Goal: Task Accomplishment & Management: Complete application form

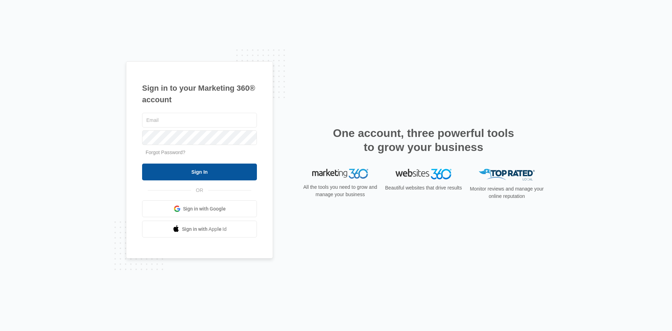
type input "[EMAIL_ADDRESS][DOMAIN_NAME]"
click at [206, 168] on input "Sign In" at bounding box center [199, 172] width 115 height 17
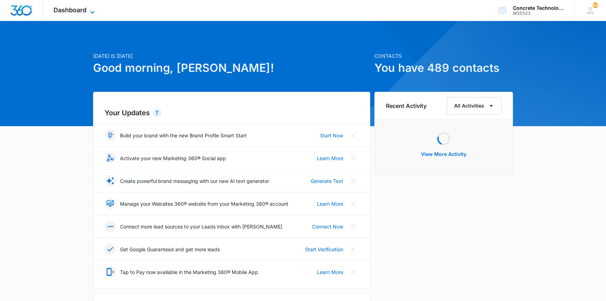
click at [57, 8] on span "Dashboard" at bounding box center [70, 9] width 33 height 7
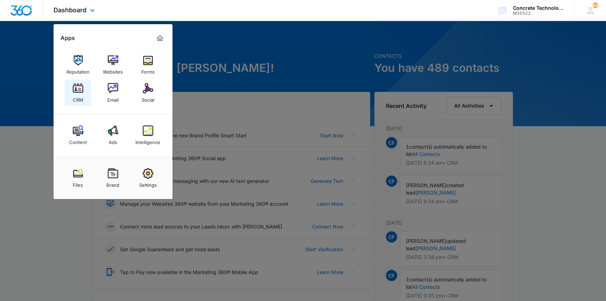
click at [78, 93] on img at bounding box center [78, 88] width 11 height 11
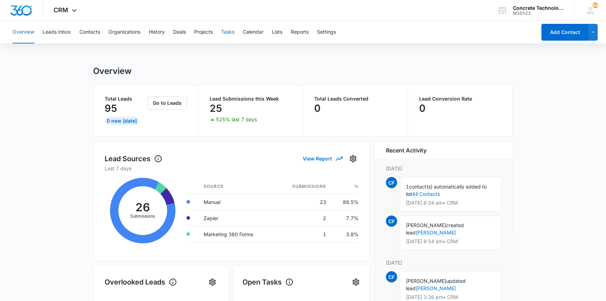
click at [230, 33] on button "Tasks" at bounding box center [227, 32] width 13 height 22
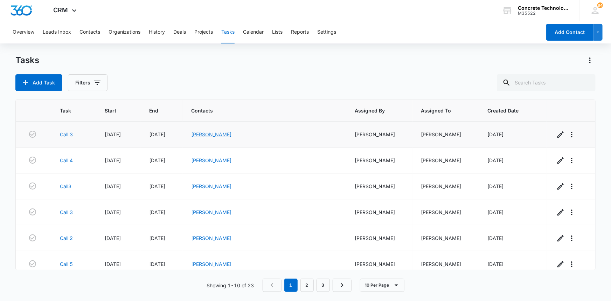
click at [231, 133] on link "[PERSON_NAME]" at bounding box center [211, 134] width 40 height 6
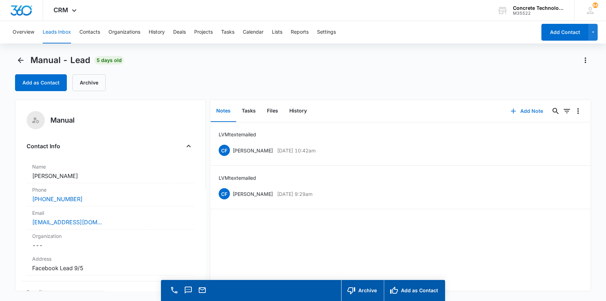
click at [523, 110] on button "Add Note" at bounding box center [527, 111] width 47 height 17
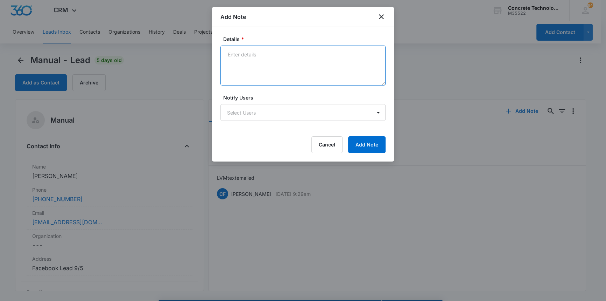
click at [233, 54] on textarea "Details *" at bounding box center [303, 66] width 165 height 40
type textarea "LVM emailed"
click at [248, 115] on body "CRM Apps Reputation Websites Forms CRM Email Social Content Ads Intelligence Fi…" at bounding box center [303, 160] width 606 height 321
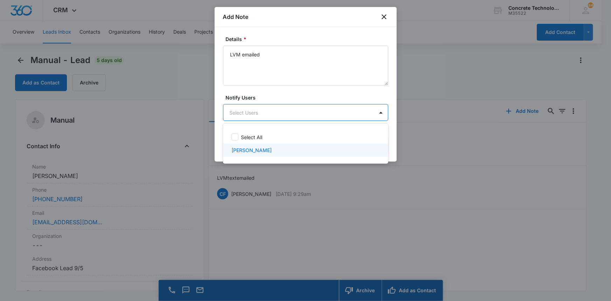
click at [250, 150] on p "[PERSON_NAME]" at bounding box center [251, 149] width 40 height 7
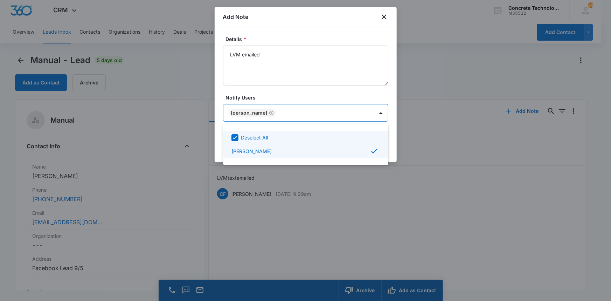
click at [368, 110] on div at bounding box center [305, 150] width 611 height 301
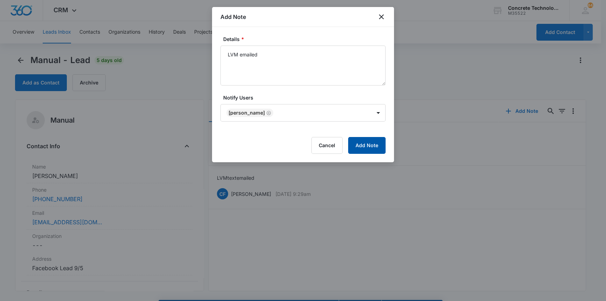
click at [369, 141] on button "Add Note" at bounding box center [366, 145] width 37 height 17
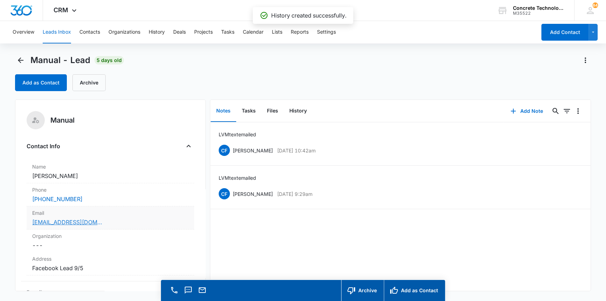
click at [71, 221] on link "[EMAIL_ADDRESS][DOMAIN_NAME]" at bounding box center [67, 222] width 70 height 8
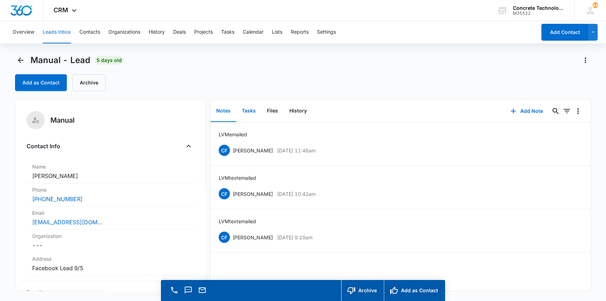
click at [255, 109] on button "Tasks" at bounding box center [248, 111] width 25 height 22
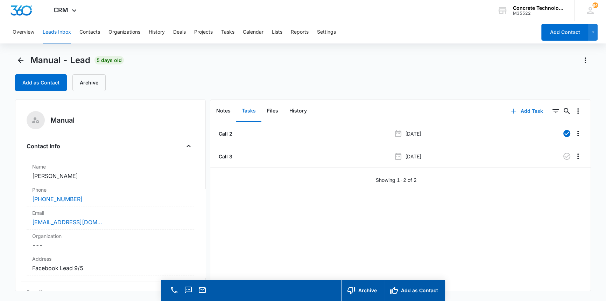
click at [523, 111] on button "Add Task" at bounding box center [527, 111] width 46 height 17
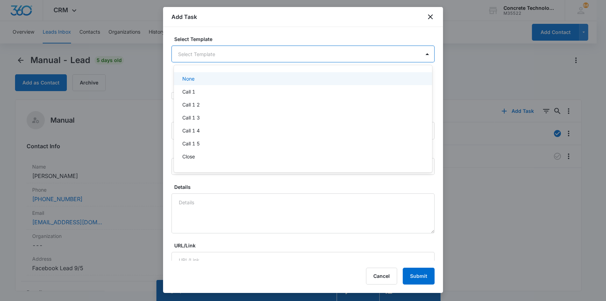
click at [185, 53] on body "CRM Apps Reputation Websites Forms CRM Email Social Content Ads Intelligence Fi…" at bounding box center [303, 150] width 606 height 301
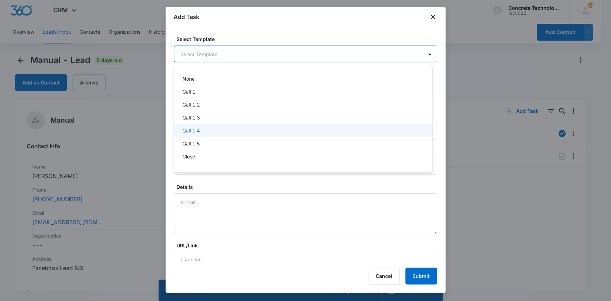
click at [186, 133] on p "Call 1 4" at bounding box center [191, 130] width 18 height 7
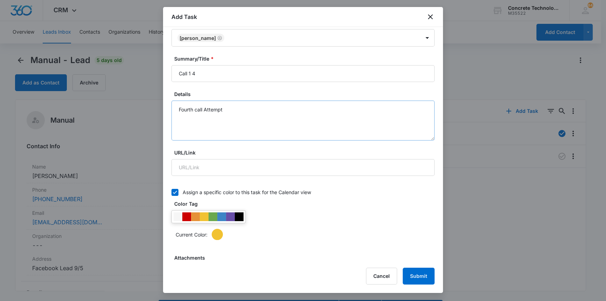
scroll to position [95, 0]
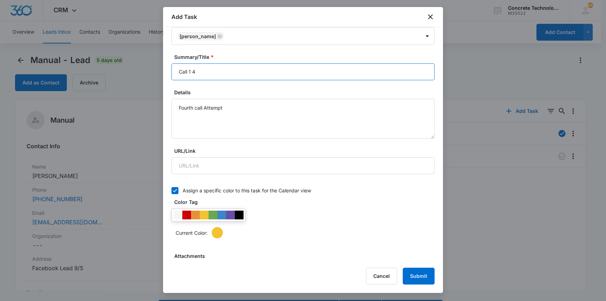
click at [191, 71] on input "Call 1 4" at bounding box center [303, 71] width 263 height 17
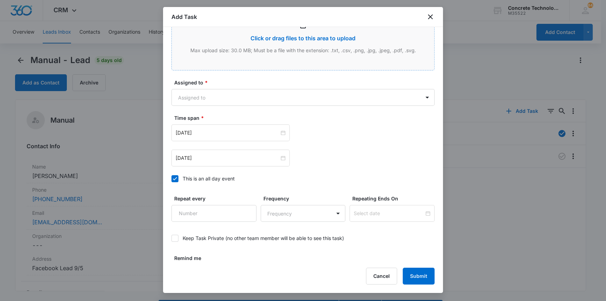
scroll to position [350, 0]
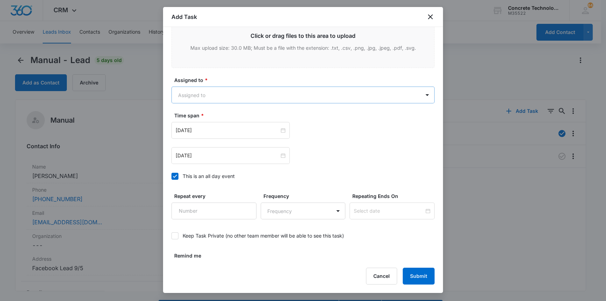
type input "Call 4"
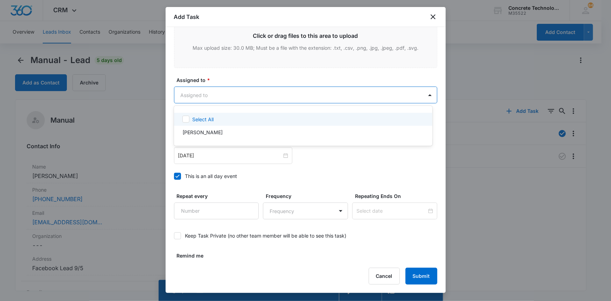
click at [183, 92] on body "CRM Apps Reputation Websites Forms CRM Email Social Content Ads Intelligence Fi…" at bounding box center [305, 150] width 611 height 301
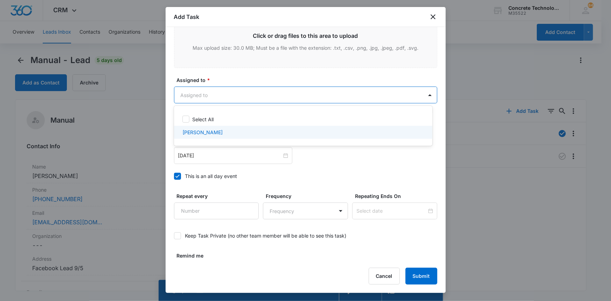
click at [190, 132] on p "[PERSON_NAME]" at bounding box center [202, 132] width 40 height 7
checkbox input "true"
click at [185, 157] on div at bounding box center [305, 150] width 611 height 301
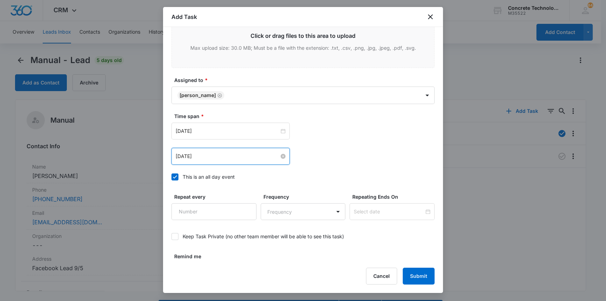
click at [186, 154] on input "[DATE]" at bounding box center [228, 156] width 104 height 8
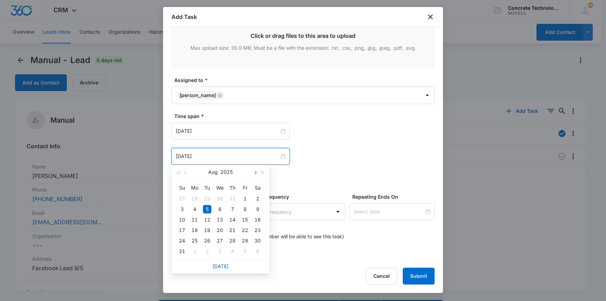
click at [254, 172] on span "button" at bounding box center [255, 173] width 4 height 4
type input "[DATE]"
click at [244, 208] on div "12" at bounding box center [245, 209] width 8 height 8
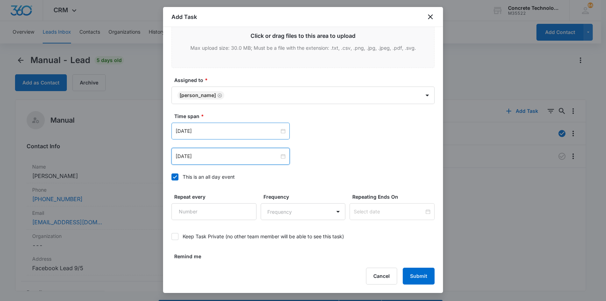
click at [225, 134] on div "[DATE]" at bounding box center [231, 131] width 118 height 17
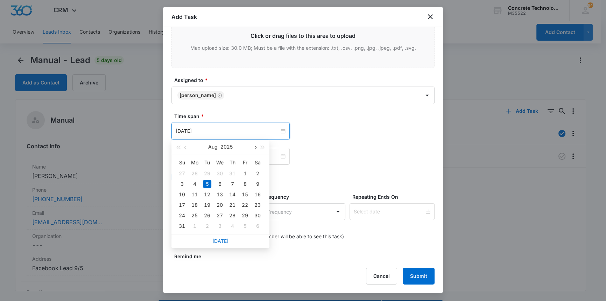
click at [255, 147] on span "button" at bounding box center [255, 148] width 4 height 4
type input "[DATE]"
click at [245, 183] on div "12" at bounding box center [245, 184] width 8 height 8
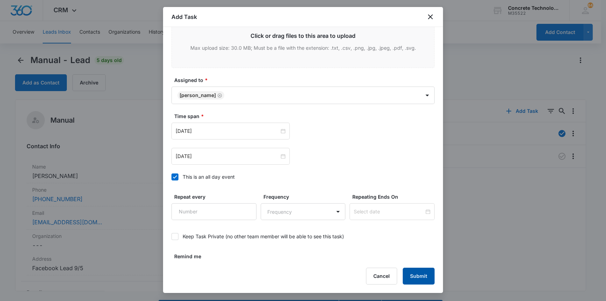
click at [419, 271] on button "Submit" at bounding box center [419, 276] width 32 height 17
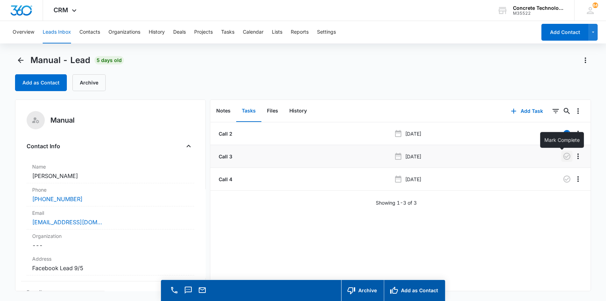
click at [563, 157] on icon "button" at bounding box center [567, 156] width 8 height 8
click at [229, 30] on button "Tasks" at bounding box center [227, 32] width 13 height 22
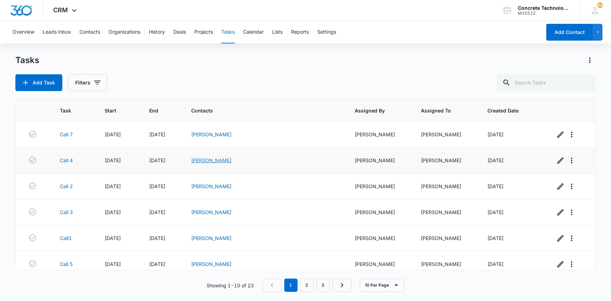
click at [231, 160] on link "[PERSON_NAME]" at bounding box center [211, 160] width 40 height 6
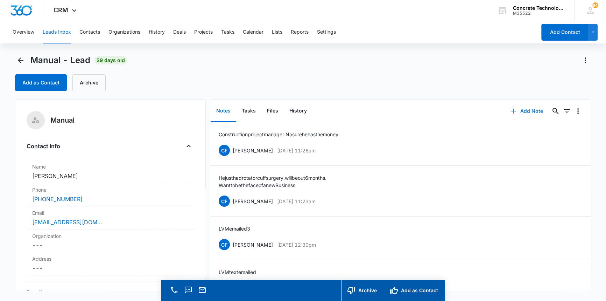
click at [523, 110] on button "Add Note" at bounding box center [527, 111] width 47 height 17
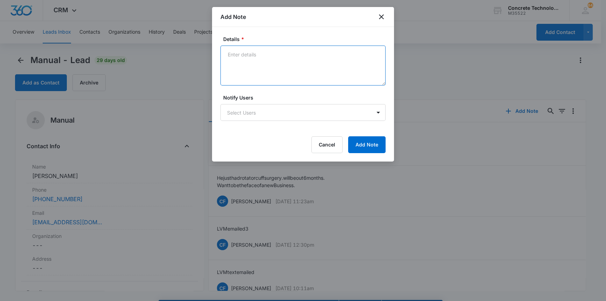
click at [229, 54] on textarea "Details *" at bounding box center [303, 66] width 165 height 40
click at [271, 53] on textarea "LVM about sholder" at bounding box center [303, 66] width 165 height 40
type textarea "LVM about shoulder and to see how he is doing."
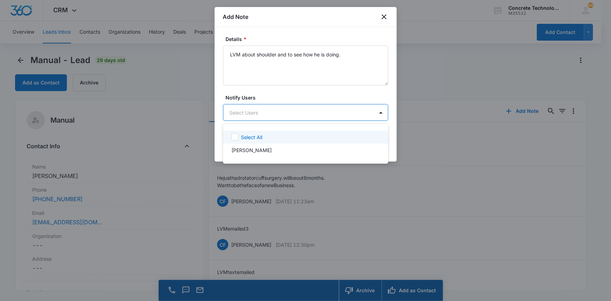
click at [281, 112] on body "CRM Apps Reputation Websites Forms CRM Email Social Content Ads Intelligence Fi…" at bounding box center [305, 150] width 611 height 301
click at [273, 150] on div "[PERSON_NAME]" at bounding box center [304, 149] width 147 height 7
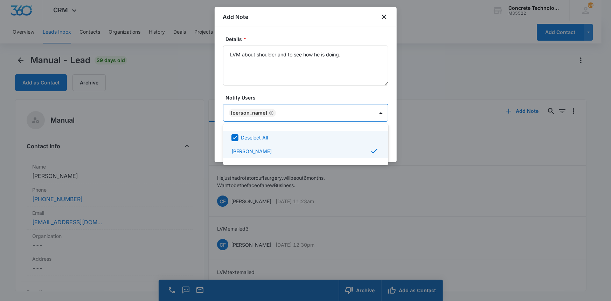
click at [362, 112] on div at bounding box center [305, 150] width 611 height 301
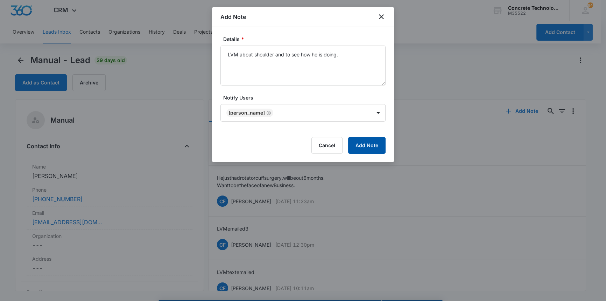
click at [367, 144] on button "Add Note" at bounding box center [366, 145] width 37 height 17
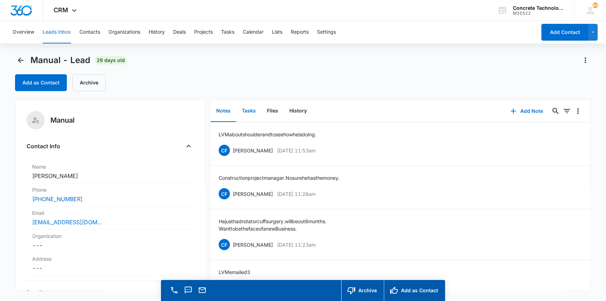
click at [249, 110] on button "Tasks" at bounding box center [248, 111] width 25 height 22
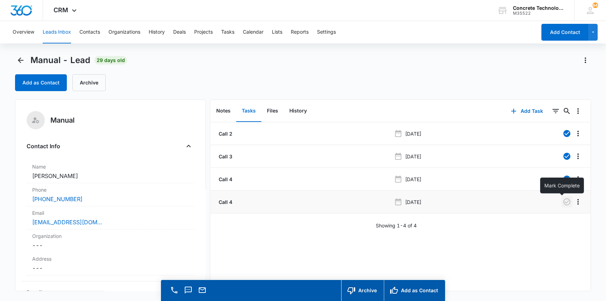
click at [564, 202] on icon "button" at bounding box center [567, 201] width 7 height 7
click at [525, 109] on button "Add Task" at bounding box center [527, 111] width 46 height 17
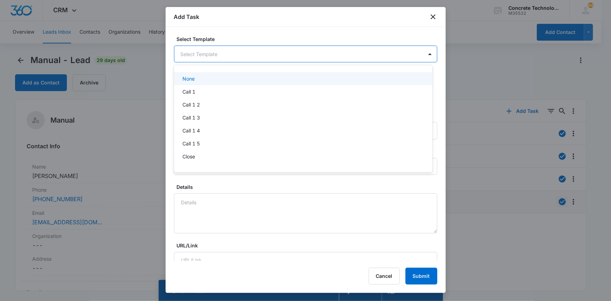
click at [197, 51] on body "CRM Apps Reputation Websites Forms CRM Email Social Content Ads Intelligence Fi…" at bounding box center [305, 150] width 611 height 301
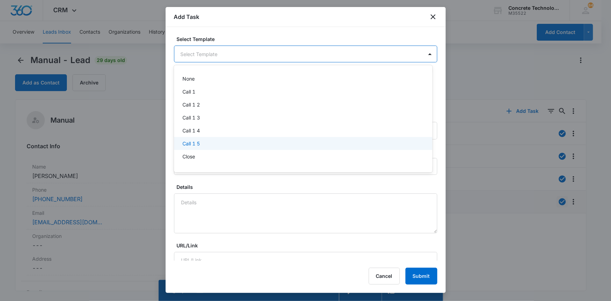
click at [191, 143] on p "Call 1 5" at bounding box center [191, 143] width 18 height 7
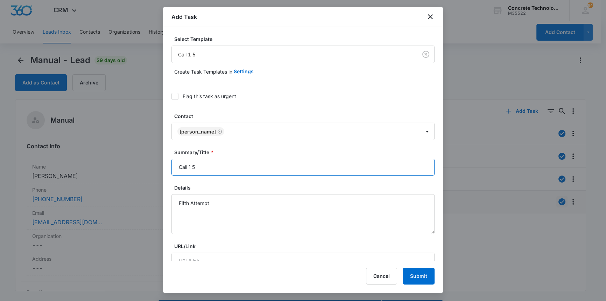
click at [196, 166] on input "Call 1 5" at bounding box center [303, 167] width 263 height 17
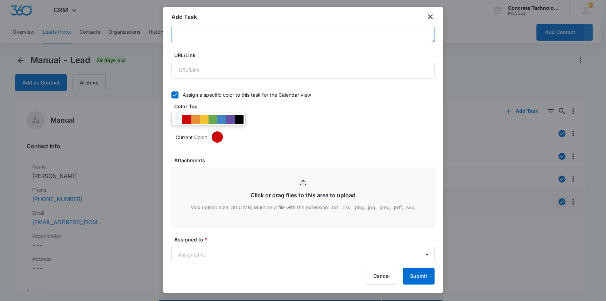
scroll to position [350, 0]
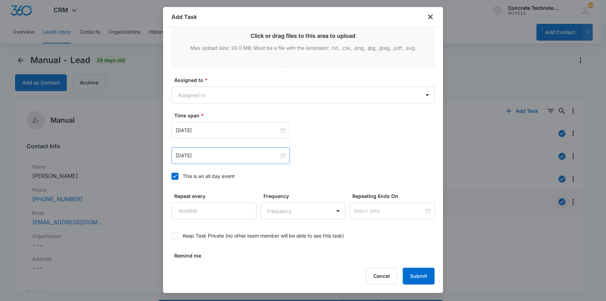
type input "Call 1 6"
click at [214, 159] on div "[DATE]" at bounding box center [231, 155] width 118 height 17
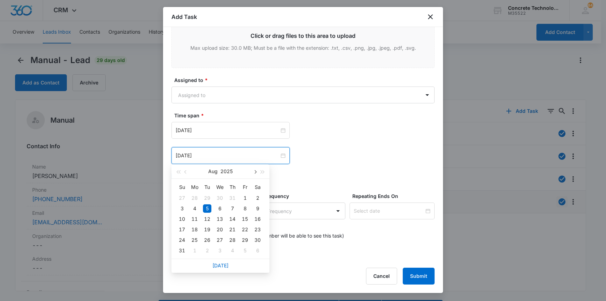
click at [256, 170] on button "button" at bounding box center [255, 171] width 8 height 14
click at [255, 172] on span "button" at bounding box center [255, 172] width 4 height 4
type input "[DATE]"
click at [219, 218] on div "15" at bounding box center [220, 219] width 8 height 8
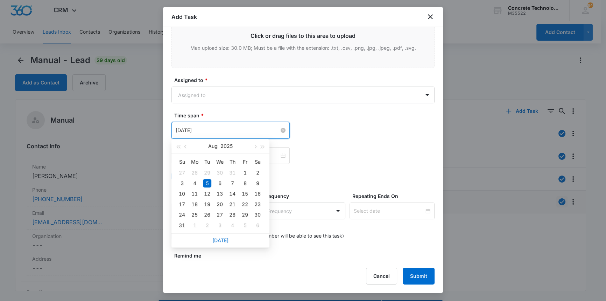
click at [259, 128] on input "[DATE]" at bounding box center [228, 130] width 104 height 8
click at [256, 146] on span "button" at bounding box center [255, 147] width 4 height 4
click at [255, 147] on span "button" at bounding box center [255, 147] width 4 height 4
type input "[DATE]"
click at [217, 193] on div "15" at bounding box center [220, 193] width 8 height 8
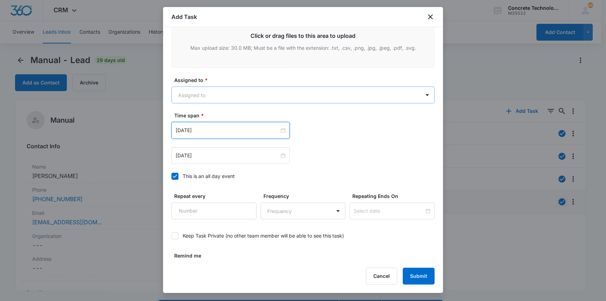
click at [197, 92] on body "CRM Apps Reputation Websites Forms CRM Email Social Content Ads Intelligence Fi…" at bounding box center [303, 160] width 606 height 321
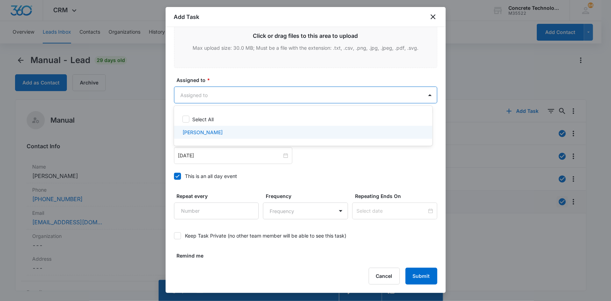
click at [197, 130] on p "[PERSON_NAME]" at bounding box center [202, 132] width 40 height 7
click at [199, 133] on p "[PERSON_NAME]" at bounding box center [202, 133] width 40 height 7
checkbox input "false"
click at [414, 267] on div at bounding box center [305, 150] width 611 height 301
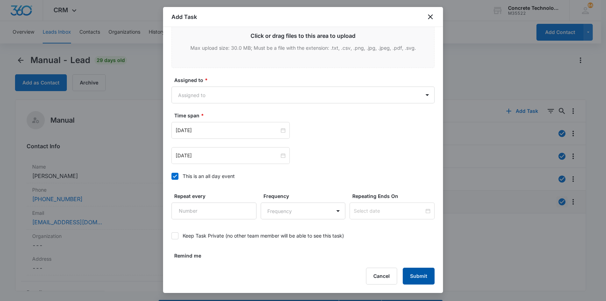
click at [416, 275] on button "Submit" at bounding box center [419, 276] width 32 height 17
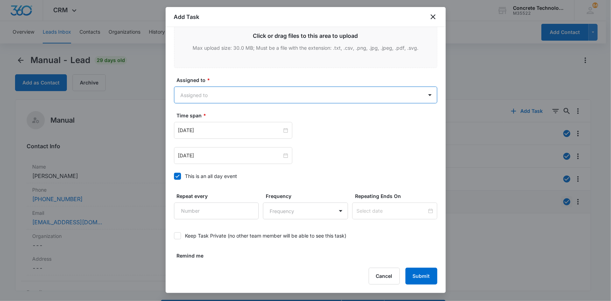
click at [196, 94] on body "CRM Apps Reputation Websites Forms CRM Email Social Content Ads Intelligence Fi…" at bounding box center [305, 160] width 611 height 321
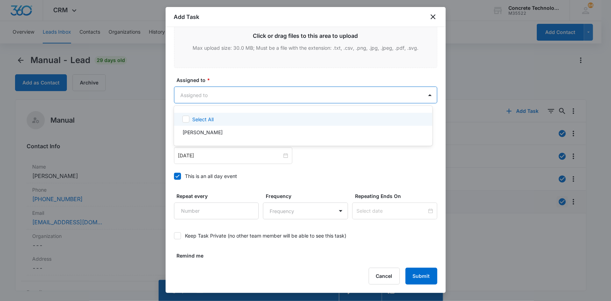
click at [192, 96] on div at bounding box center [305, 150] width 611 height 301
click at [183, 94] on body "CRM Apps Reputation Websites Forms CRM Email Social Content Ads Intelligence Fi…" at bounding box center [305, 150] width 611 height 301
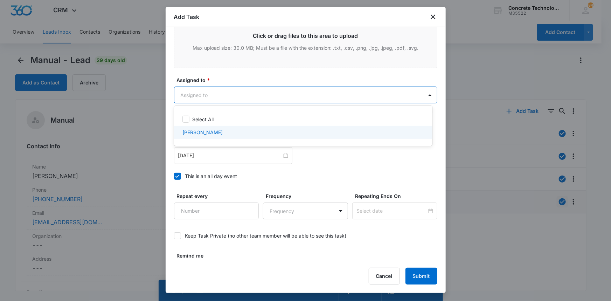
click at [193, 132] on p "[PERSON_NAME]" at bounding box center [202, 132] width 40 height 7
checkbox input "true"
click at [414, 277] on div at bounding box center [305, 150] width 611 height 301
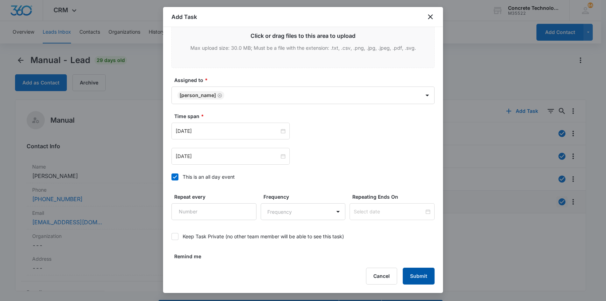
click at [420, 274] on button "Submit" at bounding box center [419, 276] width 32 height 17
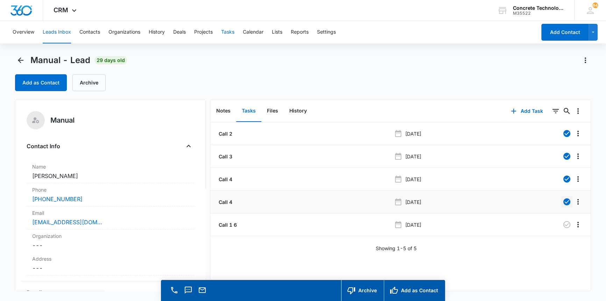
click at [228, 32] on button "Tasks" at bounding box center [227, 32] width 13 height 22
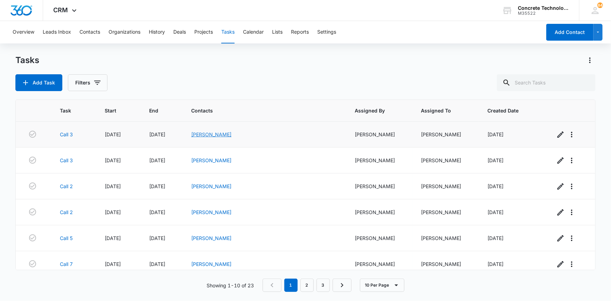
click at [230, 133] on link "[PERSON_NAME]" at bounding box center [211, 134] width 40 height 6
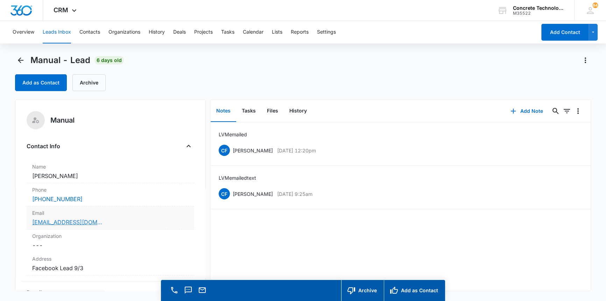
click at [64, 221] on link "[EMAIL_ADDRESS][DOMAIN_NAME]" at bounding box center [67, 222] width 70 height 8
click at [523, 111] on button "Add Note" at bounding box center [527, 111] width 47 height 17
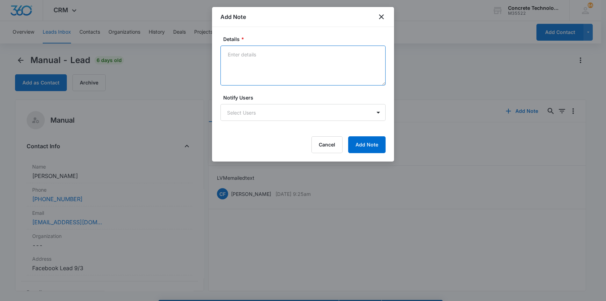
click at [241, 56] on textarea "Details *" at bounding box center [303, 66] width 165 height 40
type textarea "LVM emailed 3"
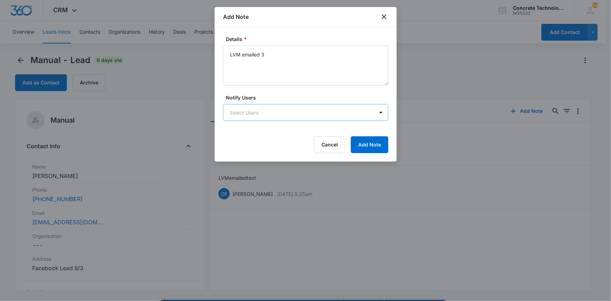
click at [285, 113] on body "CRM Apps Reputation Websites Forms CRM Email Social Content Ads Intelligence Fi…" at bounding box center [305, 160] width 611 height 321
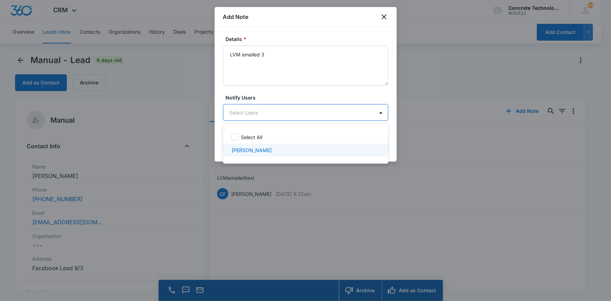
click at [263, 150] on div "[PERSON_NAME]" at bounding box center [304, 149] width 147 height 7
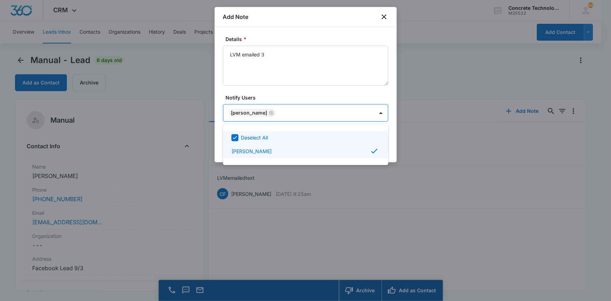
click at [366, 111] on div at bounding box center [305, 150] width 611 height 301
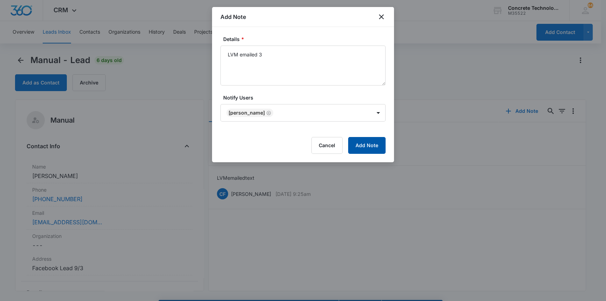
click at [370, 144] on button "Add Note" at bounding box center [366, 145] width 37 height 17
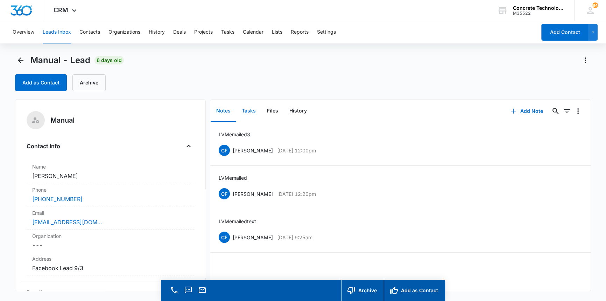
click at [247, 109] on button "Tasks" at bounding box center [248, 111] width 25 height 22
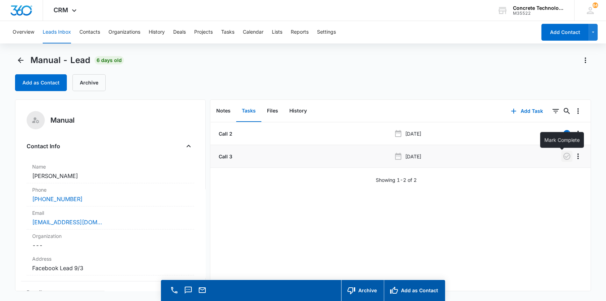
click at [563, 156] on icon "button" at bounding box center [567, 156] width 8 height 8
click at [522, 111] on button "Add Task" at bounding box center [527, 111] width 46 height 17
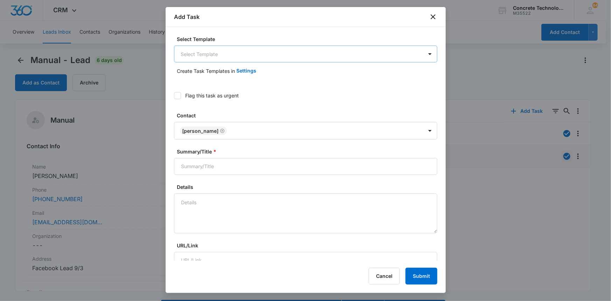
click at [281, 53] on body "CRM Apps Reputation Websites Forms CRM Email Social Content Ads Intelligence Fi…" at bounding box center [305, 160] width 611 height 321
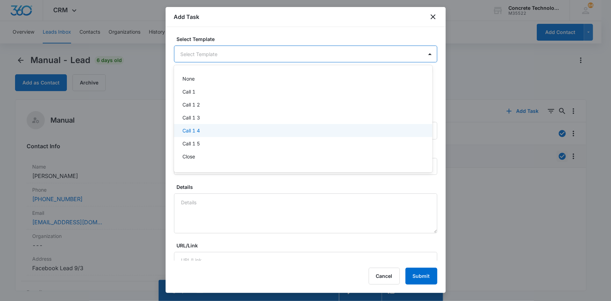
click at [207, 128] on div "Call 1 4" at bounding box center [302, 130] width 240 height 7
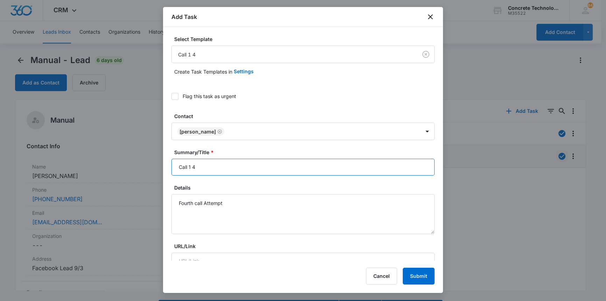
click at [192, 167] on input "Call 1 4" at bounding box center [303, 167] width 263 height 17
type input "Call 4"
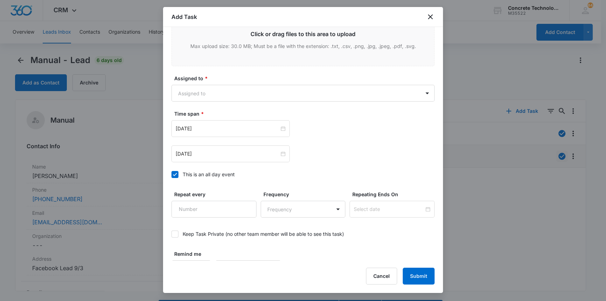
scroll to position [368, 0]
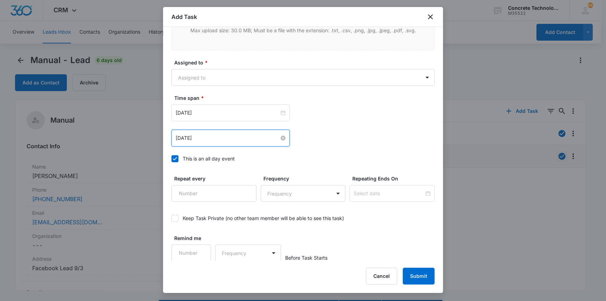
click at [195, 138] on input "[DATE]" at bounding box center [228, 138] width 104 height 8
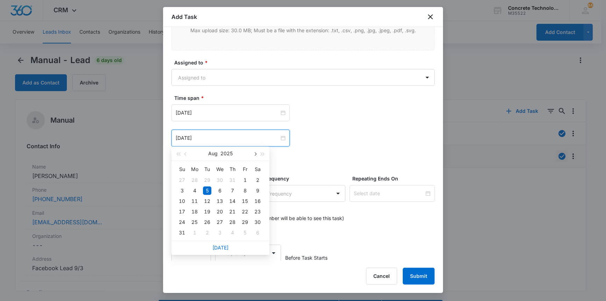
click at [255, 154] on span "button" at bounding box center [255, 154] width 4 height 4
type input "[DATE]"
click at [245, 190] on div "12" at bounding box center [245, 190] width 8 height 8
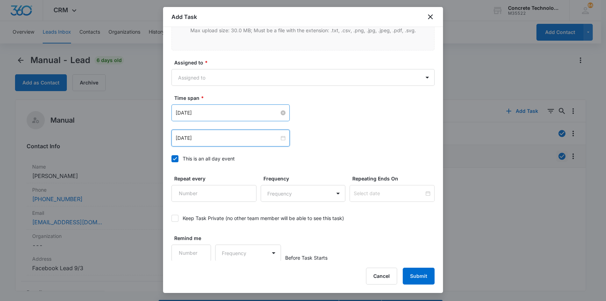
click at [256, 113] on input "[DATE]" at bounding box center [228, 113] width 104 height 8
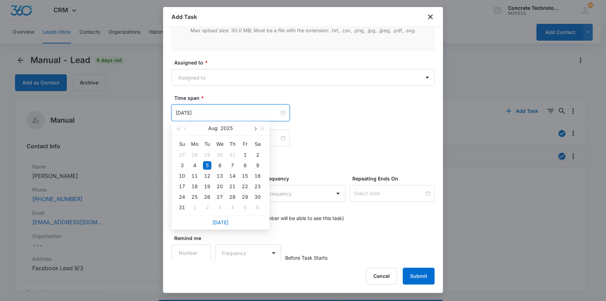
click at [256, 126] on button "button" at bounding box center [255, 128] width 8 height 14
type input "[DATE]"
click at [246, 165] on div "12" at bounding box center [245, 165] width 8 height 8
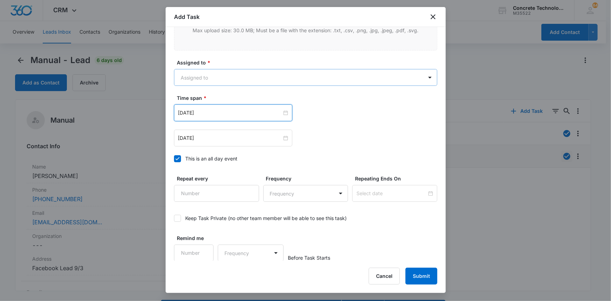
click at [196, 74] on body "CRM Apps Reputation Websites Forms CRM Email Social Content Ads Intelligence Fi…" at bounding box center [305, 160] width 611 height 321
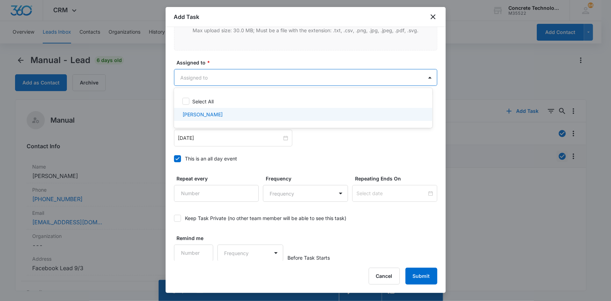
click at [193, 114] on p "[PERSON_NAME]" at bounding box center [202, 114] width 40 height 7
checkbox input "true"
click at [428, 271] on div at bounding box center [305, 150] width 611 height 301
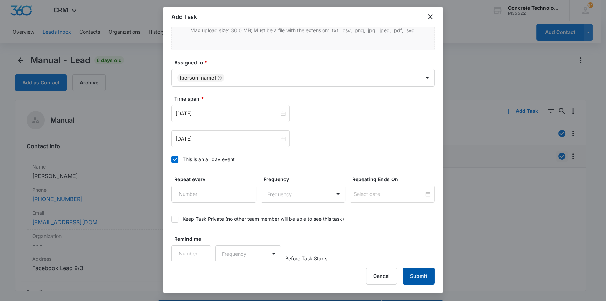
click at [414, 275] on button "Submit" at bounding box center [419, 276] width 32 height 17
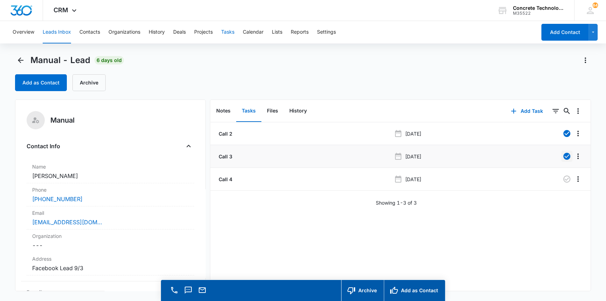
click at [227, 31] on button "Tasks" at bounding box center [227, 32] width 13 height 22
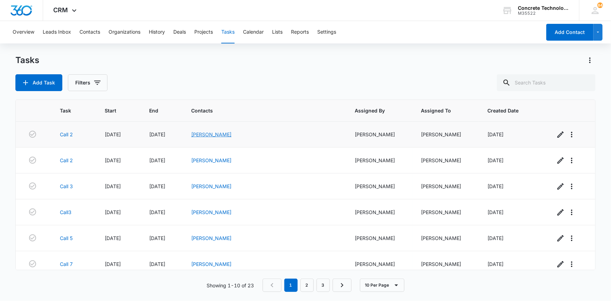
click at [231, 133] on link "[PERSON_NAME]" at bounding box center [211, 134] width 40 height 6
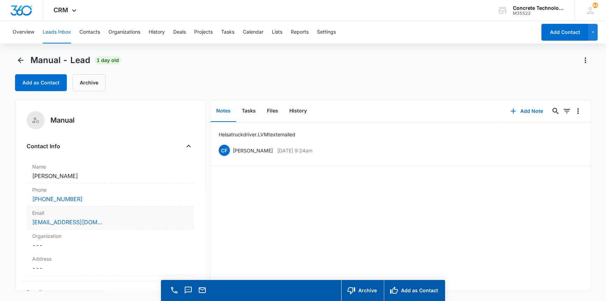
click at [68, 226] on div "Email Cancel Save Changes [EMAIL_ADDRESS][DOMAIN_NAME]" at bounding box center [110, 217] width 167 height 23
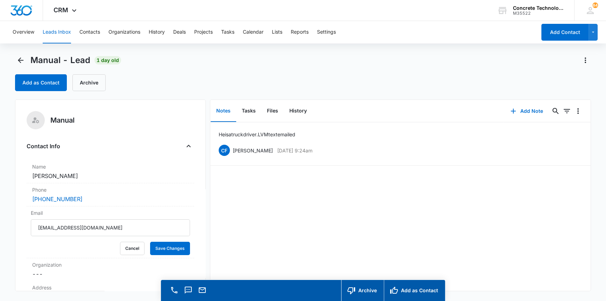
click at [287, 244] on div "He is a truck driver. LVM text emailed CF [PERSON_NAME] [DATE] 9:24am Delete Ed…" at bounding box center [400, 206] width 381 height 168
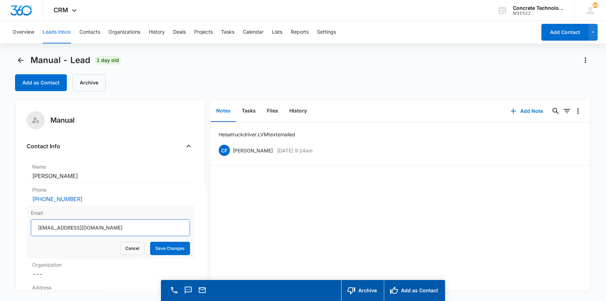
click at [56, 229] on input "[EMAIL_ADDRESS][DOMAIN_NAME]" at bounding box center [110, 227] width 159 height 17
click at [168, 251] on button "Save Changes" at bounding box center [170, 248] width 40 height 13
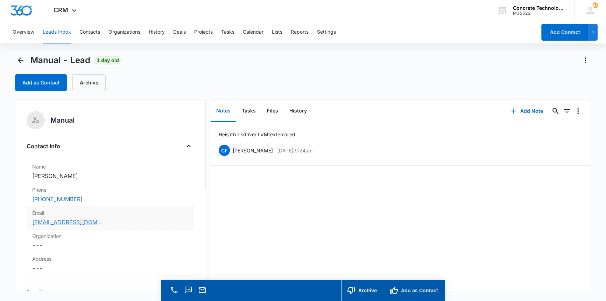
click at [66, 221] on link "[EMAIL_ADDRESS][DOMAIN_NAME]" at bounding box center [67, 222] width 70 height 8
click at [524, 110] on button "Add Note" at bounding box center [527, 111] width 47 height 17
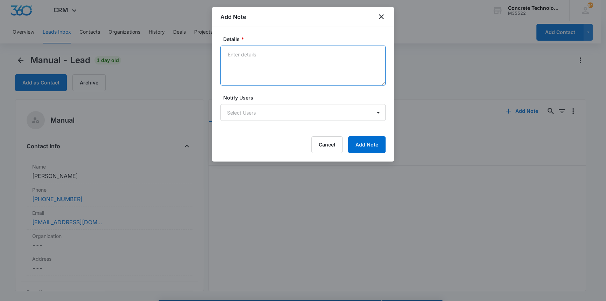
click at [236, 55] on textarea "Details *" at bounding box center [303, 66] width 165 height 40
type textarea "LVM emailed"
click at [235, 115] on body "CRM Apps Reputation Websites Forms CRM Email Social Content Ads Intelligence Fi…" at bounding box center [303, 160] width 606 height 321
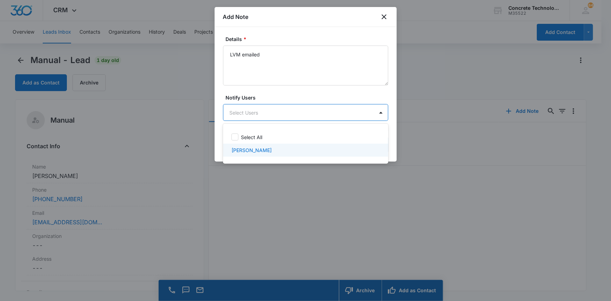
click at [243, 148] on p "[PERSON_NAME]" at bounding box center [251, 149] width 40 height 7
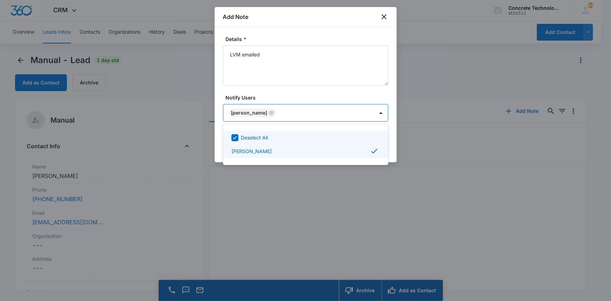
click at [367, 114] on div at bounding box center [305, 150] width 611 height 301
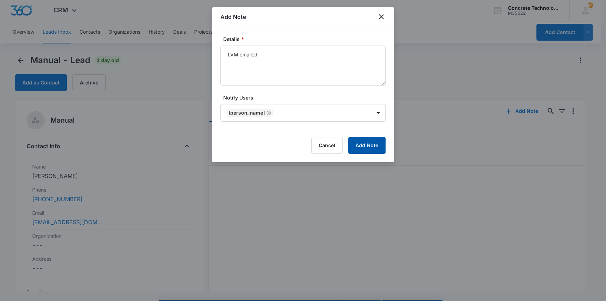
click at [368, 145] on button "Add Note" at bounding box center [366, 145] width 37 height 17
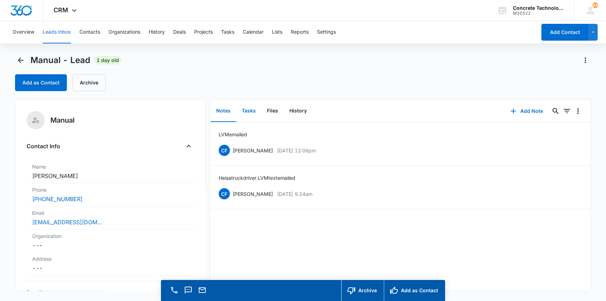
click at [253, 111] on button "Tasks" at bounding box center [248, 111] width 25 height 22
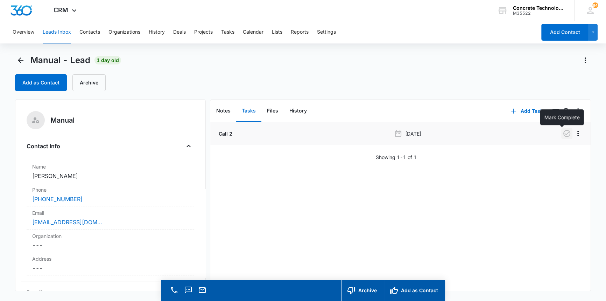
click at [566, 133] on icon "button" at bounding box center [567, 133] width 8 height 8
click at [525, 110] on button "Add Task" at bounding box center [527, 111] width 46 height 17
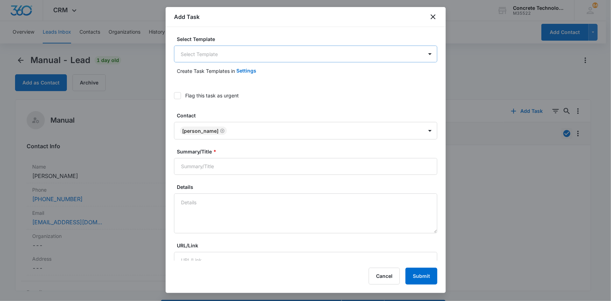
click at [183, 53] on body "CRM Apps Reputation Websites Forms CRM Email Social Content Ads Intelligence Fi…" at bounding box center [305, 160] width 611 height 321
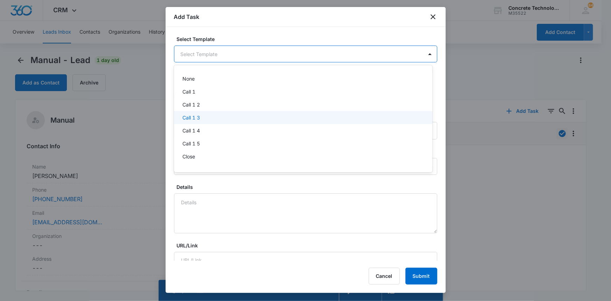
click at [187, 118] on p "Call 1 3" at bounding box center [191, 117] width 18 height 7
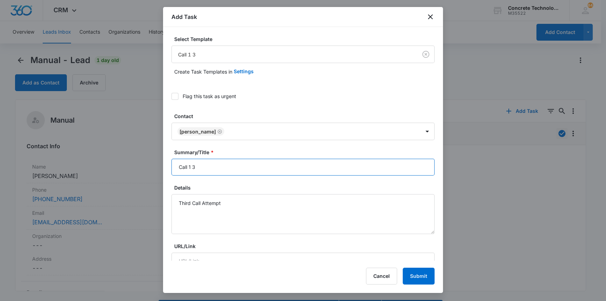
click at [191, 166] on input "Call 1 3" at bounding box center [303, 167] width 263 height 17
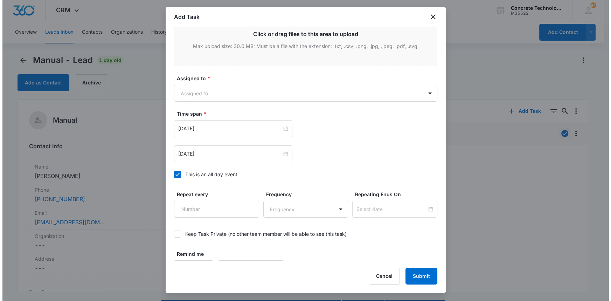
scroll to position [322, 0]
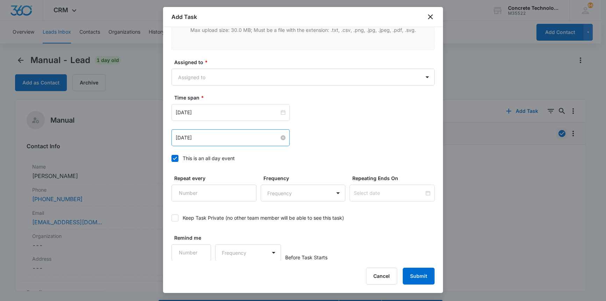
type input "Call 3"
click at [214, 134] on input "[DATE]" at bounding box center [228, 138] width 104 height 8
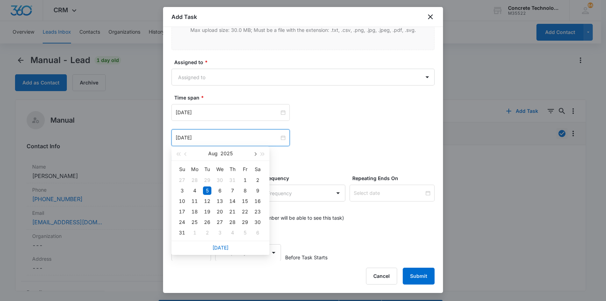
click at [256, 155] on button "button" at bounding box center [255, 153] width 8 height 14
type input "[DATE]"
click at [231, 189] on div "11" at bounding box center [232, 190] width 8 height 8
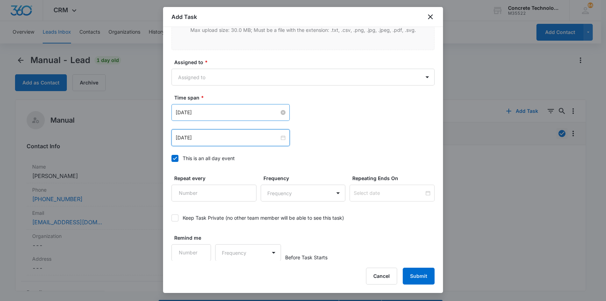
click at [210, 109] on input "[DATE]" at bounding box center [228, 113] width 104 height 8
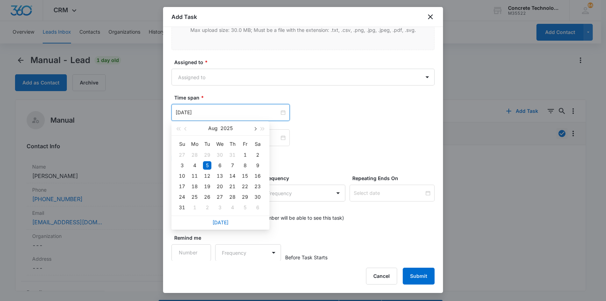
click at [255, 128] on span "button" at bounding box center [255, 129] width 4 height 4
type input "[DATE]"
click at [229, 165] on div "11" at bounding box center [232, 165] width 8 height 8
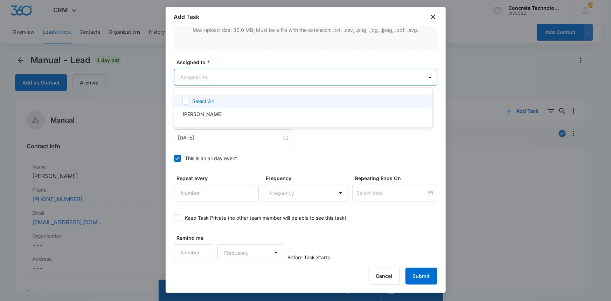
click at [201, 72] on body "CRM Apps Reputation Websites Forms CRM Email Social Content Ads Intelligence Fi…" at bounding box center [305, 150] width 611 height 301
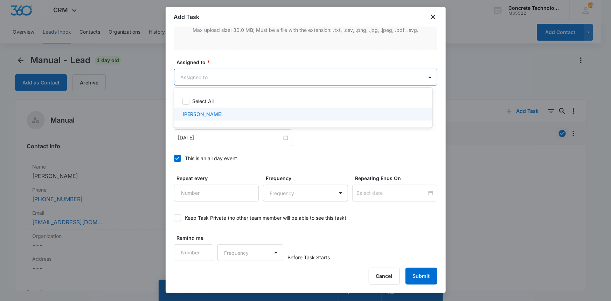
click at [196, 113] on p "[PERSON_NAME]" at bounding box center [202, 113] width 40 height 7
checkbox input "true"
click at [420, 276] on div at bounding box center [305, 150] width 611 height 301
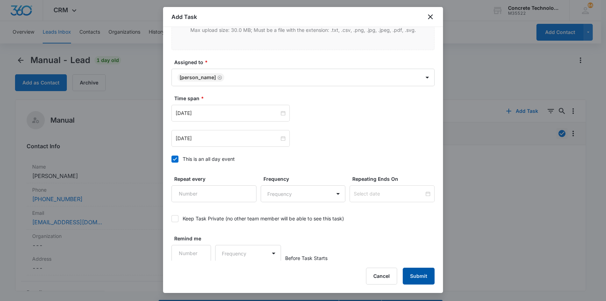
click at [418, 273] on button "Submit" at bounding box center [419, 276] width 32 height 17
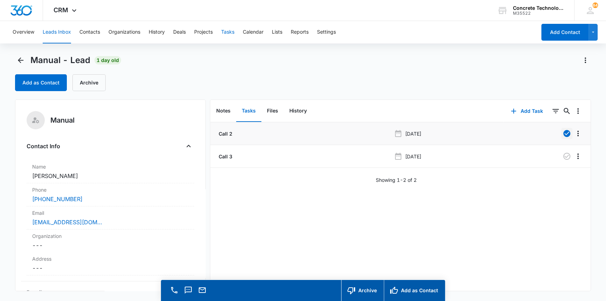
click at [230, 29] on button "Tasks" at bounding box center [227, 32] width 13 height 22
